Goal: Check status

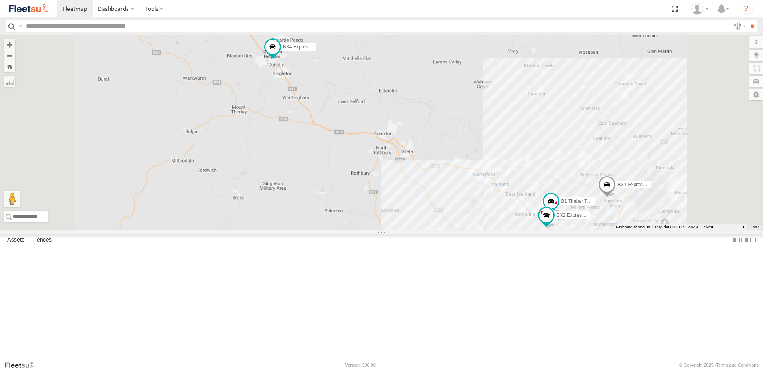
drag, startPoint x: 469, startPoint y: 172, endPoint x: 410, endPoint y: 144, distance: 65.9
click at [411, 144] on div "BX1 Express Ute C3 Timber Truck CX3 Express Ute C4 Timber Truck B1 Timber Truck…" at bounding box center [381, 132] width 763 height 195
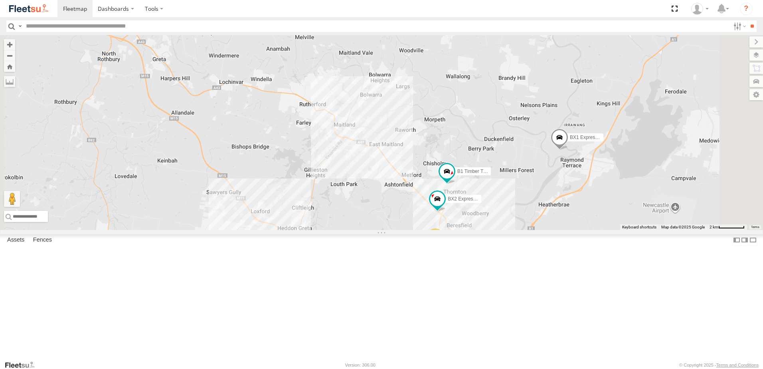
drag, startPoint x: 612, startPoint y: 225, endPoint x: 543, endPoint y: 167, distance: 90.3
click at [543, 167] on div "BX1 Express Ute C3 Timber Truck CX3 Express Ute C4 Timber Truck B1 Timber Truck…" at bounding box center [381, 132] width 763 height 195
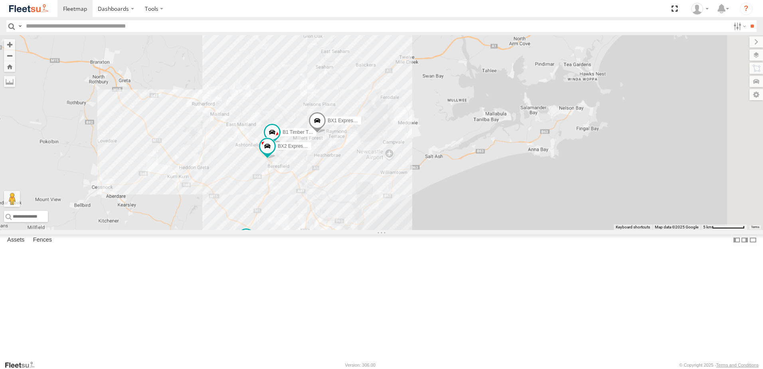
drag, startPoint x: 404, startPoint y: 305, endPoint x: 385, endPoint y: 219, distance: 88.3
click at [385, 219] on div "BX1 Express Ute BX2 Express Ute B1 Timber Truck C3 Timber Truck CX3 Express Ute" at bounding box center [381, 132] width 763 height 195
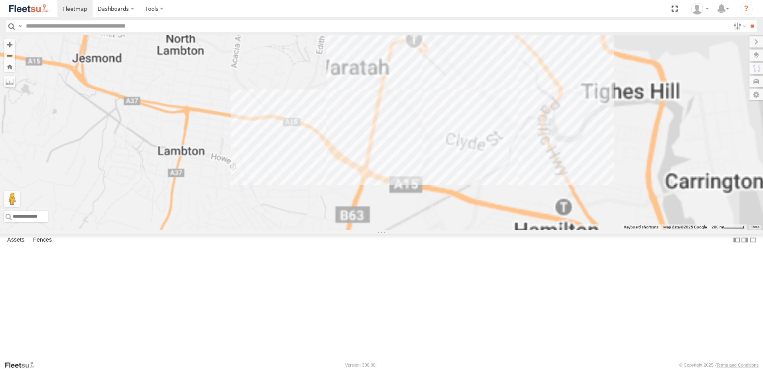
drag, startPoint x: 466, startPoint y: 171, endPoint x: 393, endPoint y: 229, distance: 93.3
click at [393, 229] on div "BX1 Express Ute BX2 Express Ute B1 Timber Truck C3 Timber Truck CX3 Express Ute" at bounding box center [381, 132] width 763 height 195
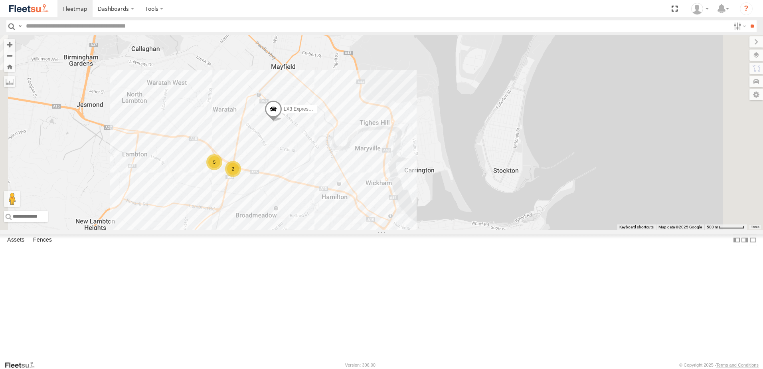
drag, startPoint x: 471, startPoint y: 246, endPoint x: 441, endPoint y: 171, distance: 80.7
click at [442, 172] on div "BX1 Express Ute BX2 Express Ute B1 Timber Truck C3 Timber Truck CX3 Express Ute…" at bounding box center [381, 132] width 763 height 195
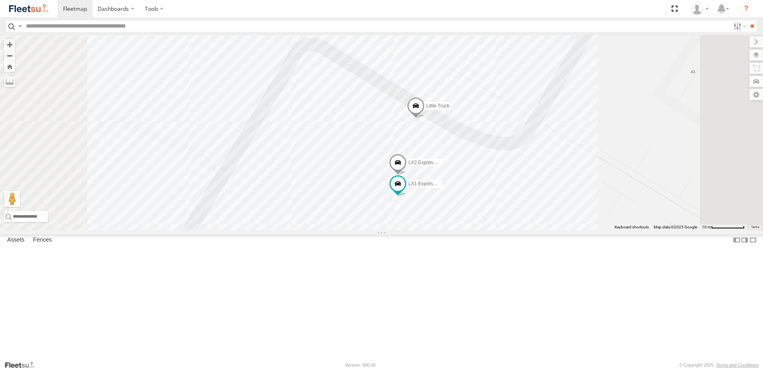
drag, startPoint x: 508, startPoint y: 261, endPoint x: 491, endPoint y: 196, distance: 67.1
click at [491, 193] on div "BX1 Express Ute BX2 Express Ute B1 Timber Truck C3 Timber Truck CX3 Express Ute…" at bounding box center [381, 132] width 763 height 195
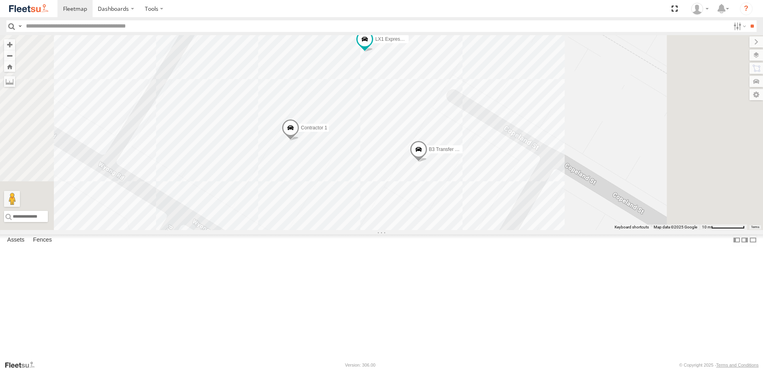
click at [427, 162] on span at bounding box center [419, 151] width 18 height 22
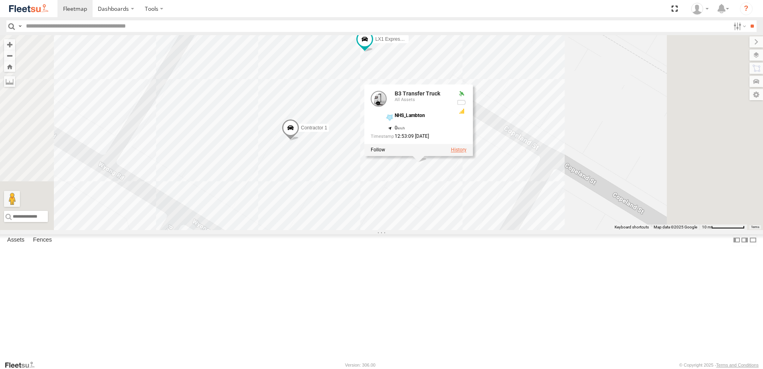
click at [466, 153] on label at bounding box center [459, 150] width 16 height 6
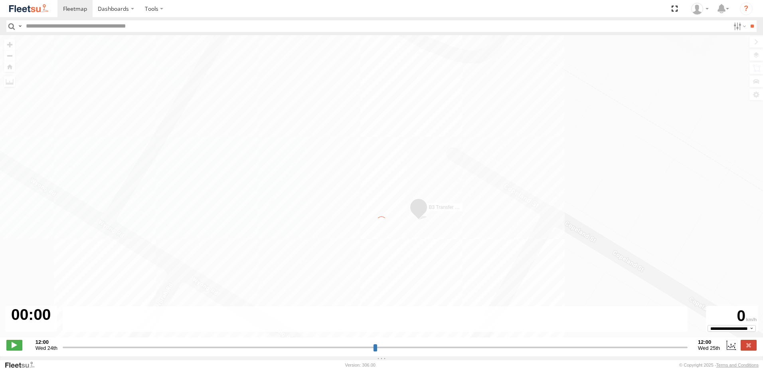
type input "**********"
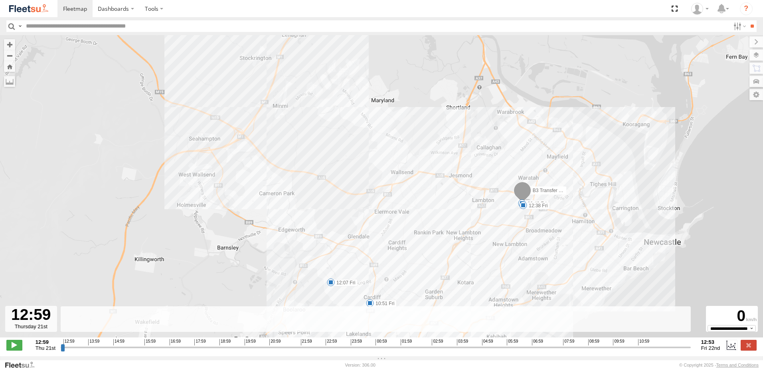
drag, startPoint x: 400, startPoint y: 280, endPoint x: 404, endPoint y: 234, distance: 46.9
click at [404, 236] on div "B3 Transfer Truck 14:21 Thu 08:52 Fri 09:28 Fri 09:49 Fri 10:51 Fri 12:07 Fri 1…" at bounding box center [381, 190] width 763 height 310
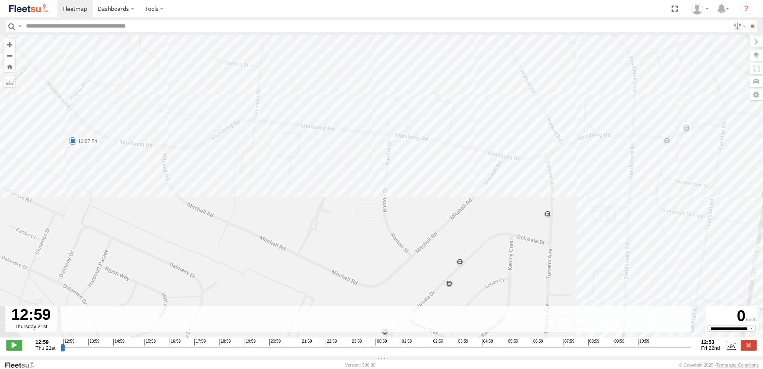
drag, startPoint x: 97, startPoint y: 154, endPoint x: 144, endPoint y: 156, distance: 47.1
click at [144, 156] on div "B3 Transfer Truck 14:21 Thu 08:52 Fri 09:28 Fri 09:49 Fri 10:51 Fri 12:07 Fri 1…" at bounding box center [381, 190] width 763 height 310
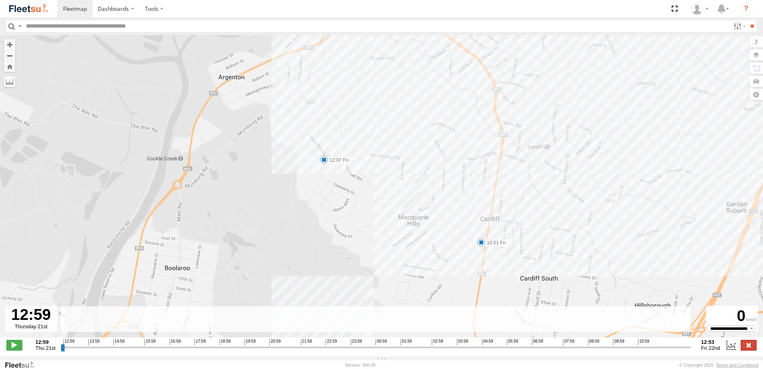
click at [745, 350] on label at bounding box center [748, 344] width 16 height 10
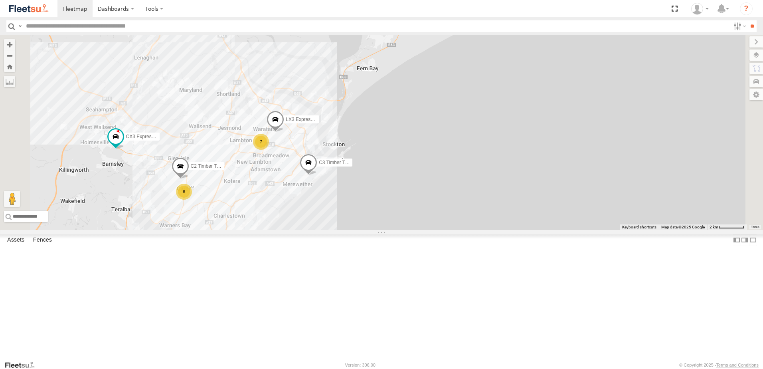
drag, startPoint x: 302, startPoint y: 216, endPoint x: 339, endPoint y: 216, distance: 36.7
click at [339, 216] on div "C2 Timber Truck C3 Timber Truck LX3 Express Ute 6 7 6 CX3 Express Ute C4 Timber…" at bounding box center [381, 132] width 763 height 195
